Goal: Find specific page/section: Find specific page/section

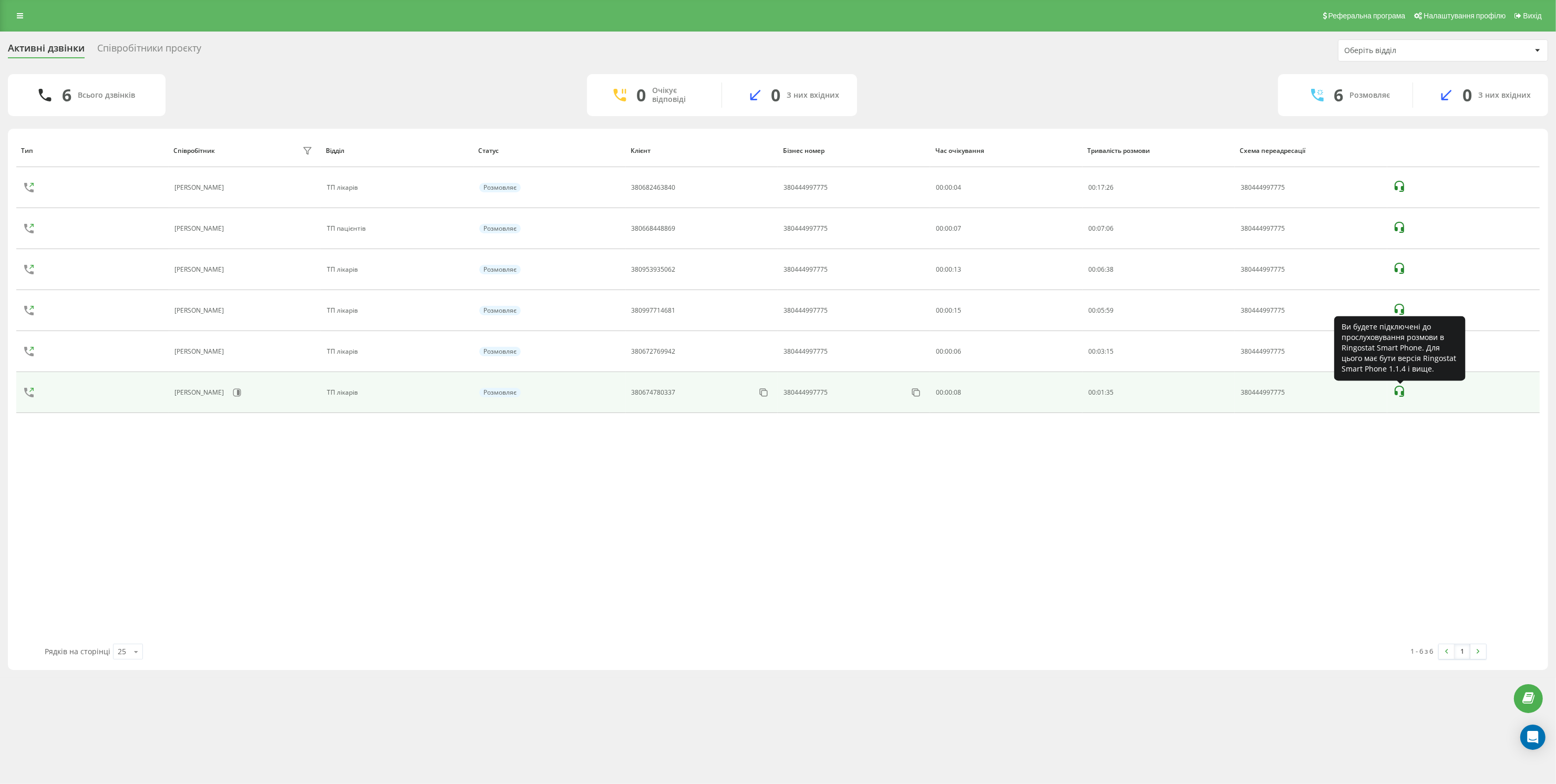
click at [1401, 393] on icon at bounding box center [1399, 391] width 13 height 13
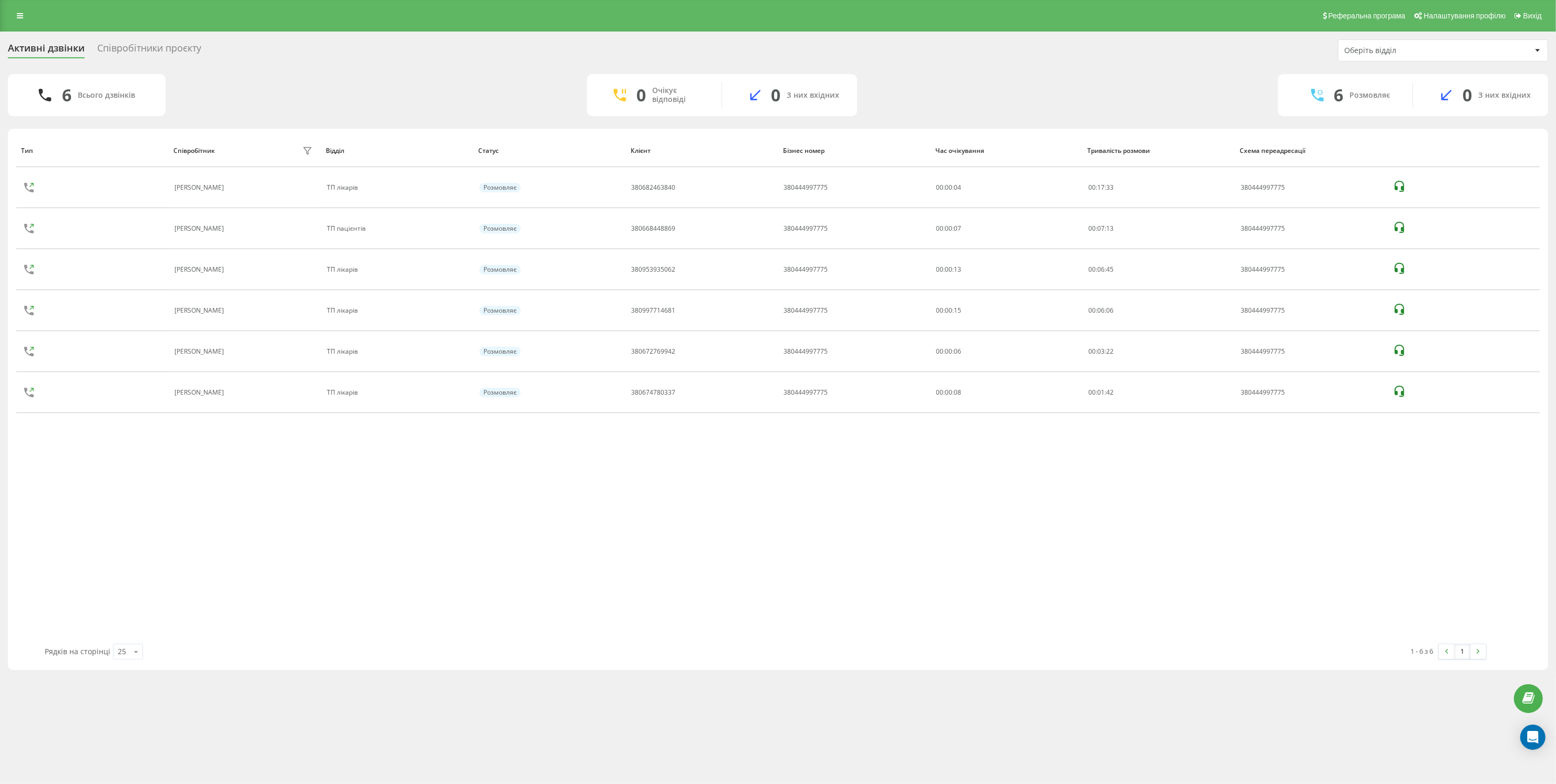
click at [176, 49] on div "Співробітники проєкту" at bounding box center [149, 50] width 104 height 16
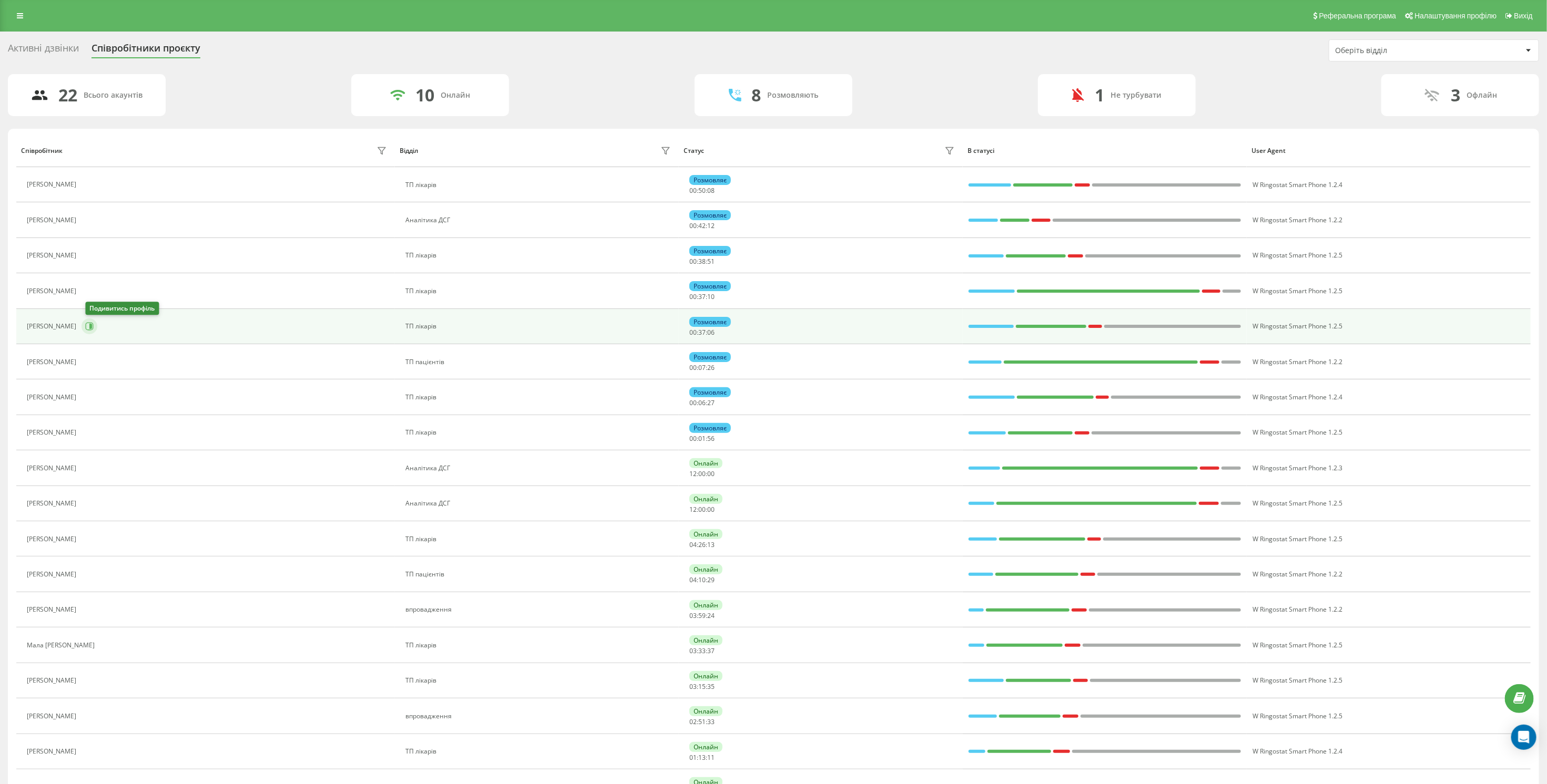
click at [92, 329] on icon at bounding box center [91, 326] width 3 height 5
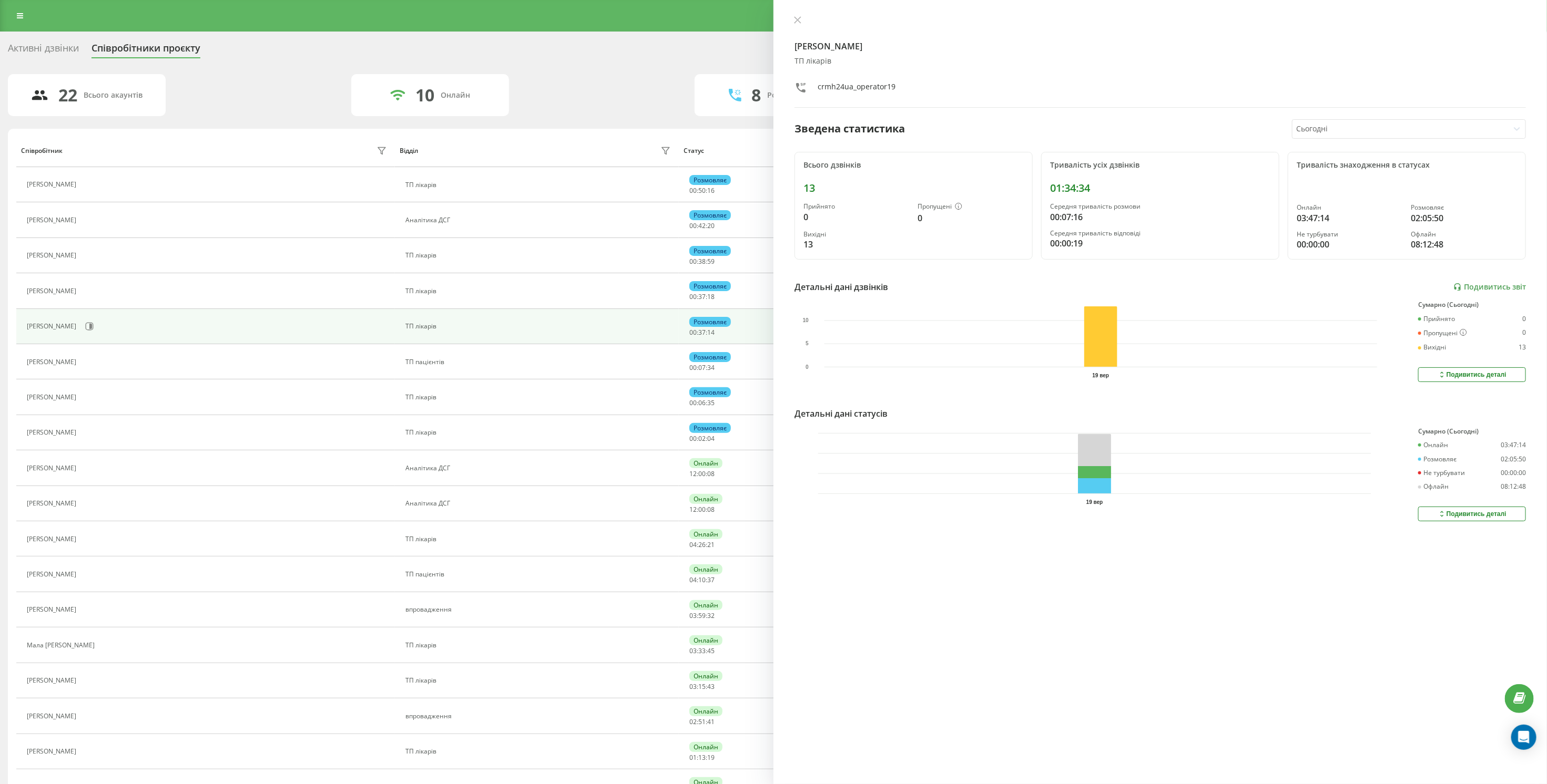
click at [611, 50] on div "Активні дзвінки Співробітники проєкту Оберіть відділ" at bounding box center [773, 50] width 1531 height 22
click at [801, 21] on icon at bounding box center [797, 20] width 8 height 8
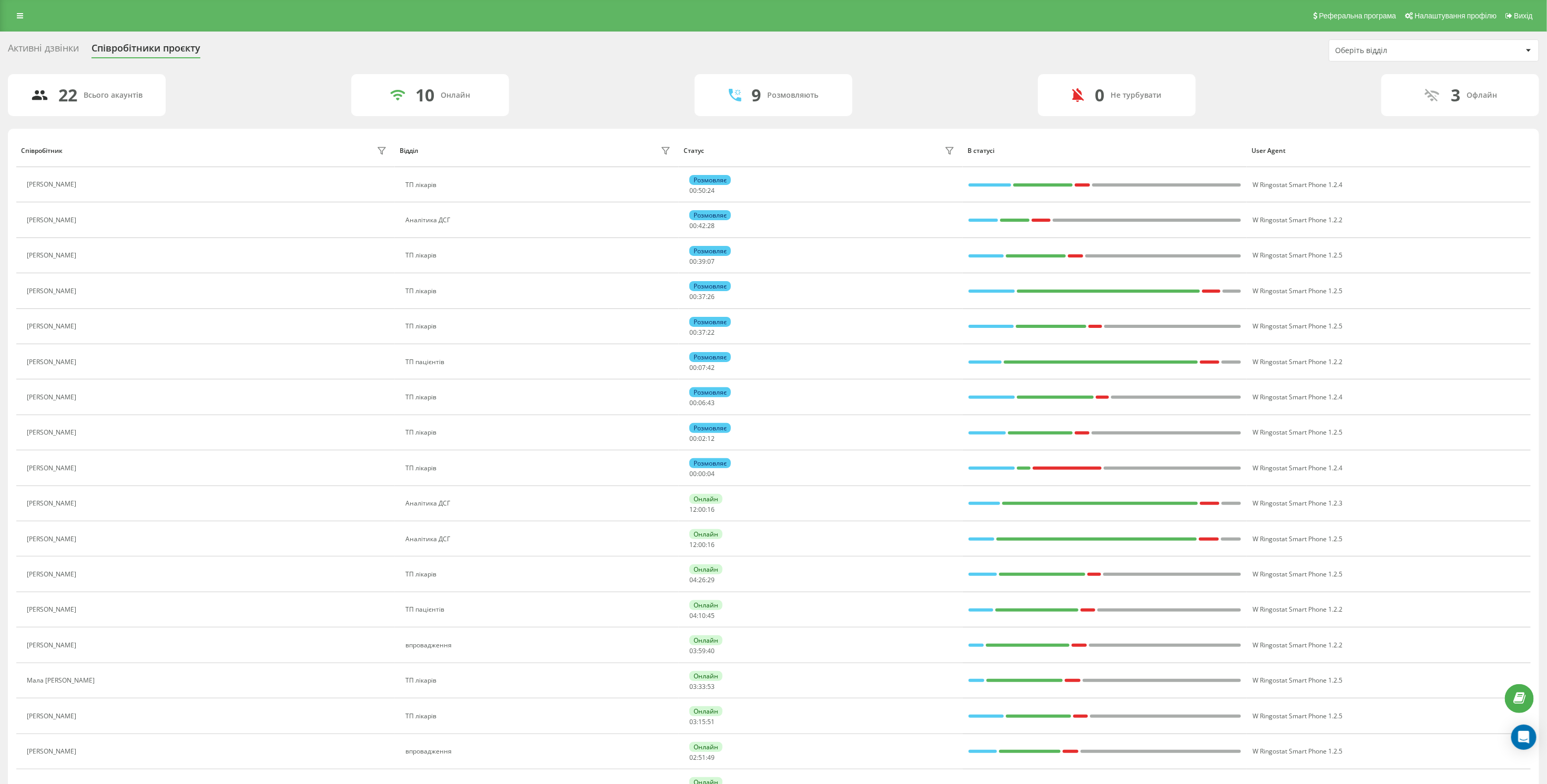
click at [29, 47] on div "Активні дзвінки" at bounding box center [43, 50] width 71 height 16
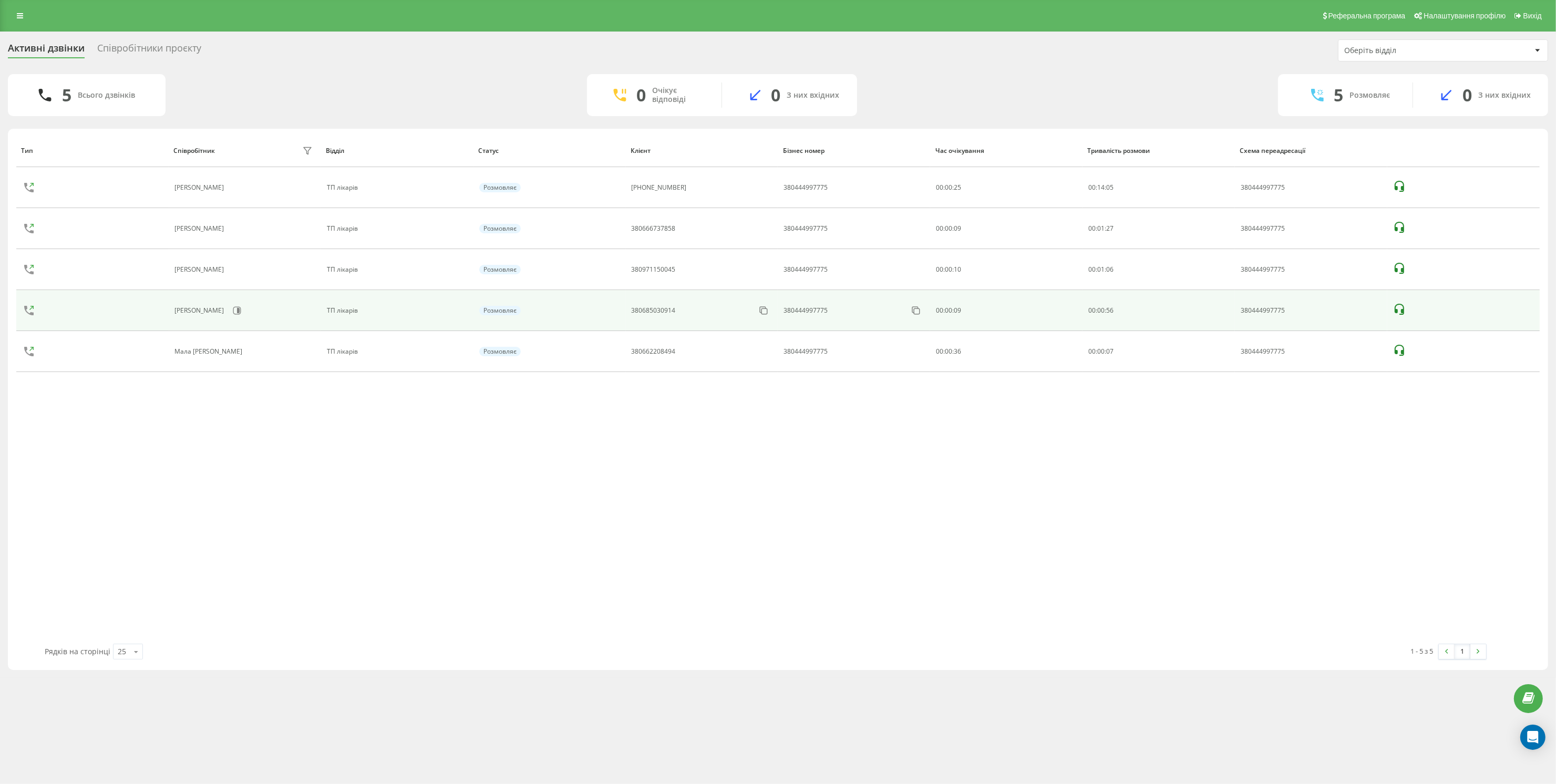
click at [1399, 309] on icon at bounding box center [1399, 309] width 13 height 13
